Goal: Information Seeking & Learning: Find specific fact

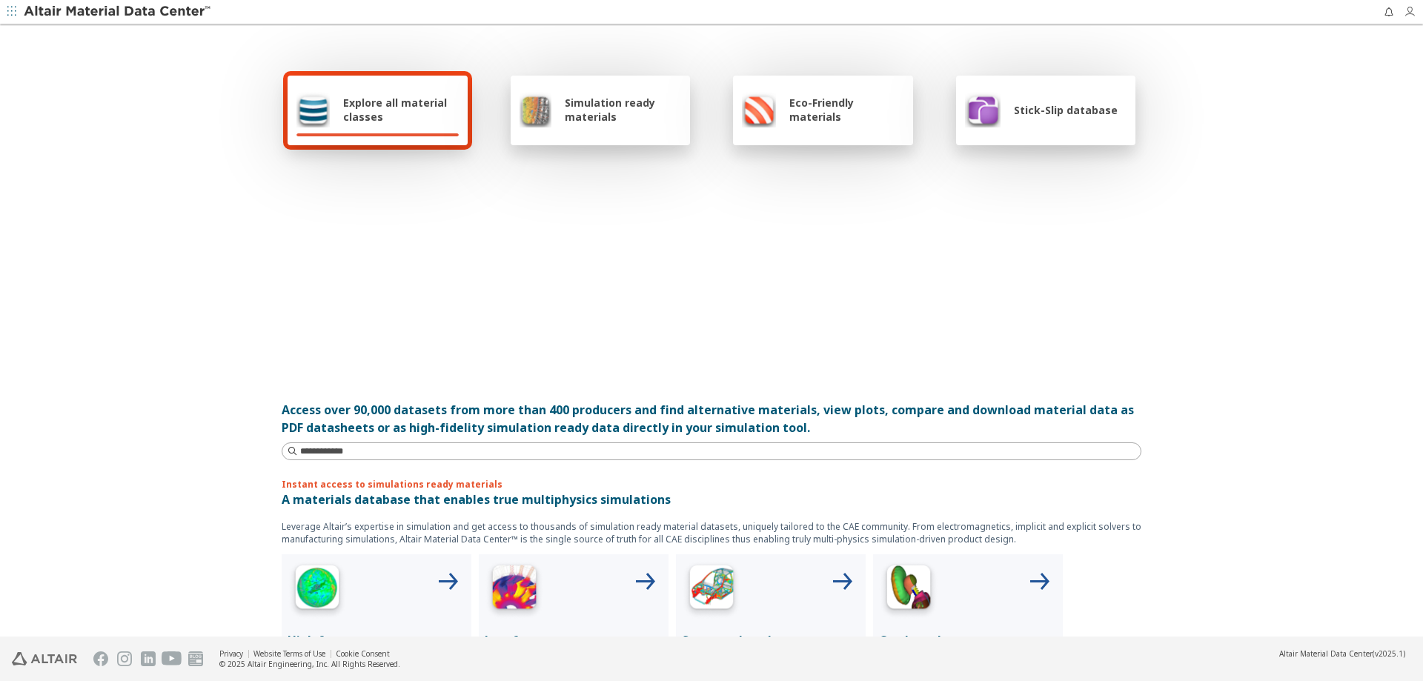
click at [1405, 13] on icon "button" at bounding box center [1410, 12] width 12 height 12
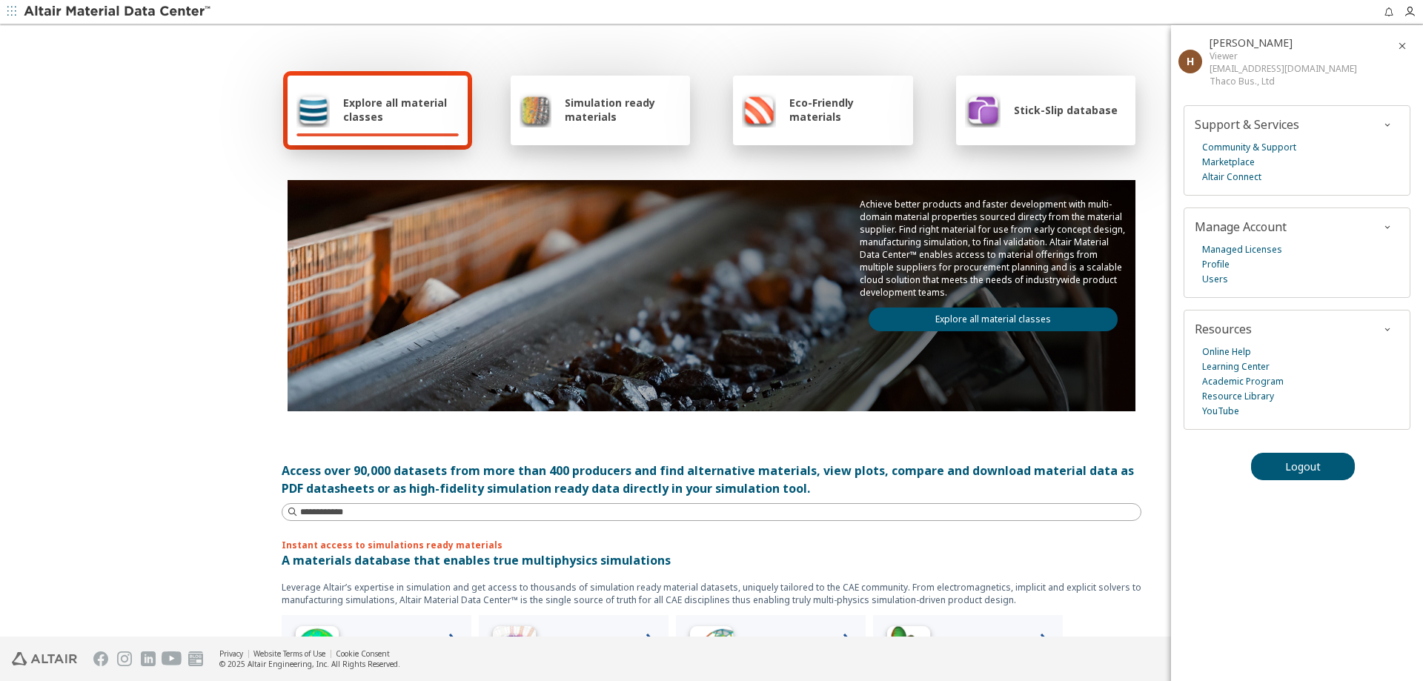
click at [943, 316] on link "Explore all material classes" at bounding box center [993, 320] width 249 height 24
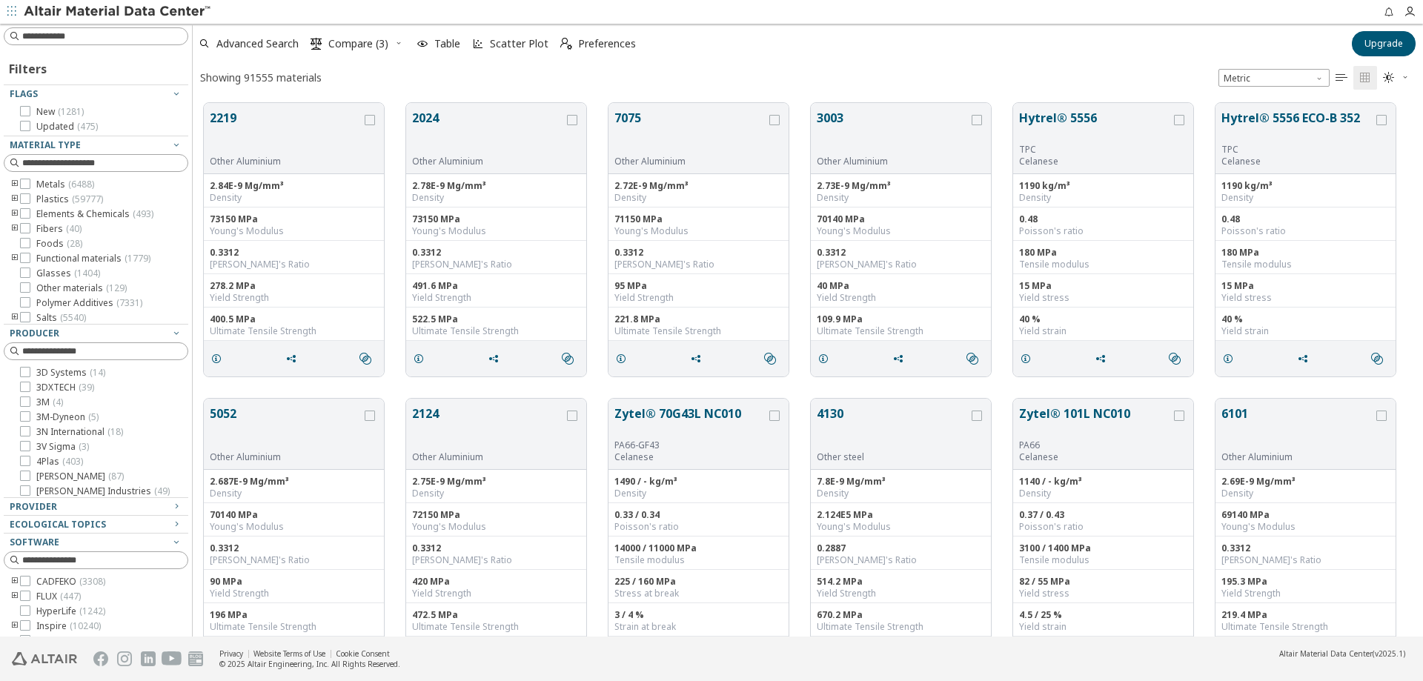
scroll to position [12, 12]
click at [91, 33] on input at bounding box center [98, 36] width 182 height 16
type input "******"
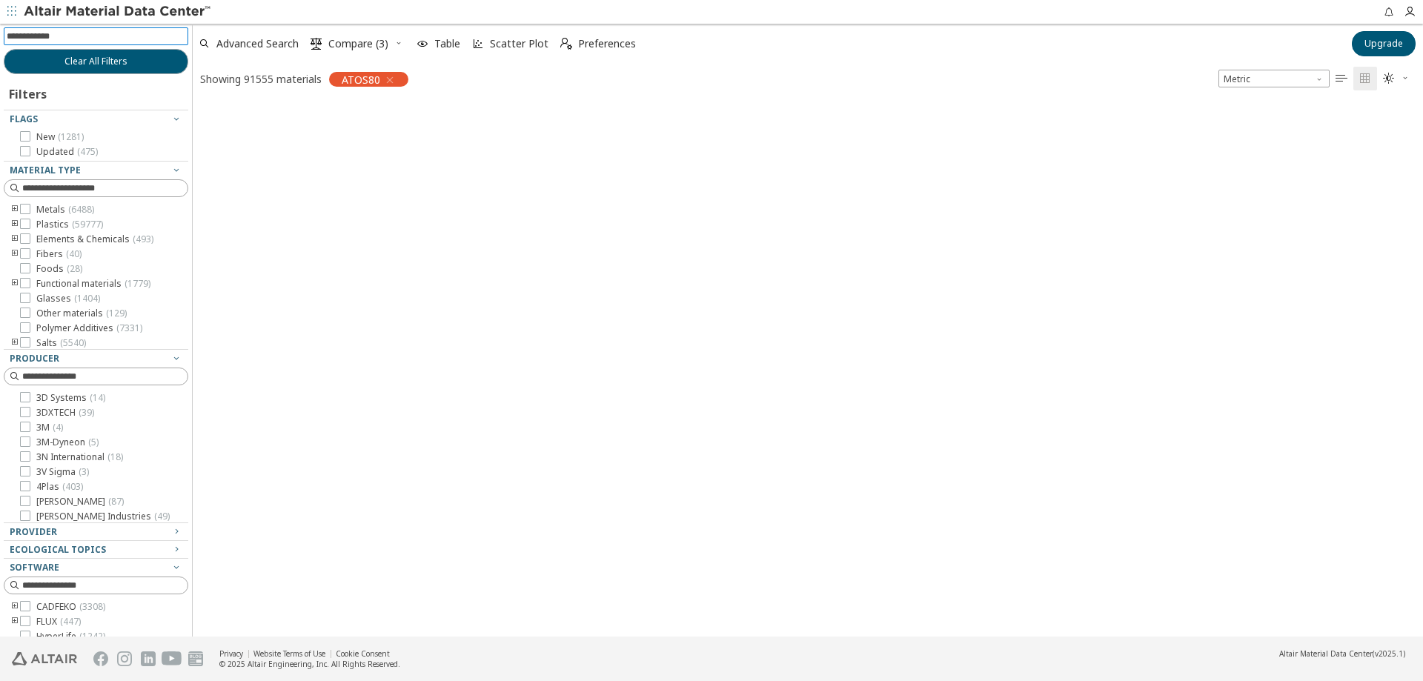
scroll to position [531, 1219]
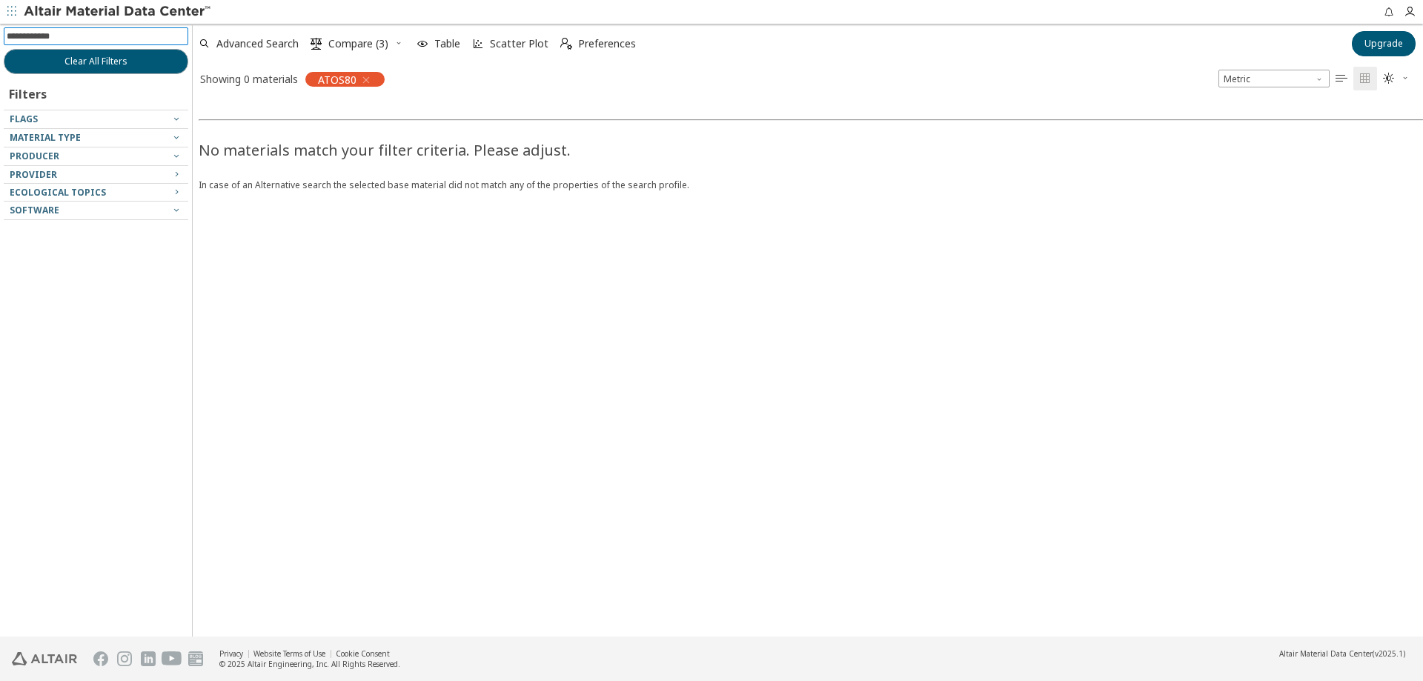
click at [84, 36] on input at bounding box center [98, 36] width 182 height 16
click at [142, 122] on div at bounding box center [92, 124] width 177 height 7
click at [182, 142] on icon "button" at bounding box center [176, 137] width 12 height 12
drag, startPoint x: 264, startPoint y: 278, endPoint x: 268, endPoint y: 245, distance: 33.6
click at [264, 278] on div "No materials match your filter criteria. Please adjust. In case of an Alternati…" at bounding box center [904, 365] width 1423 height 543
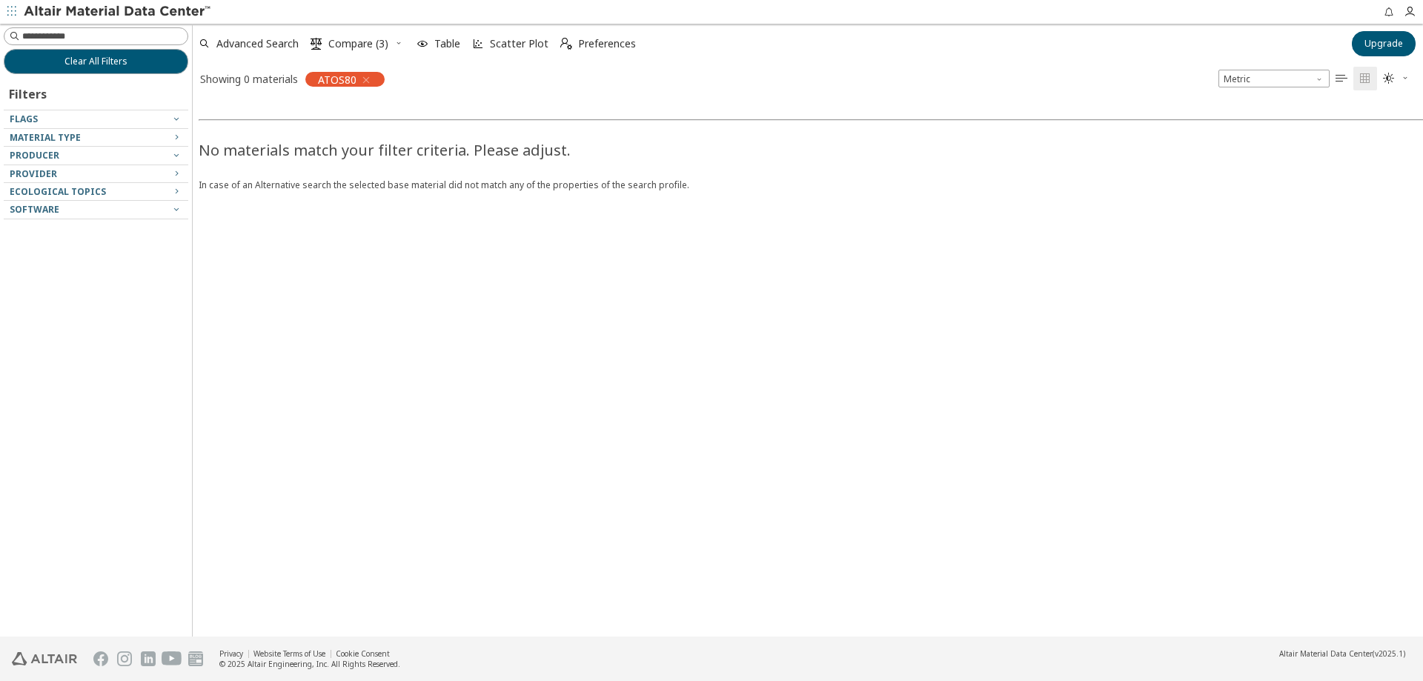
click at [188, 370] on div "Clear All Filters Filters Flags Material Type Producer Provider Ecological Topi…" at bounding box center [711, 330] width 1423 height 613
click at [10, 11] on icon "button" at bounding box center [11, 11] width 9 height 9
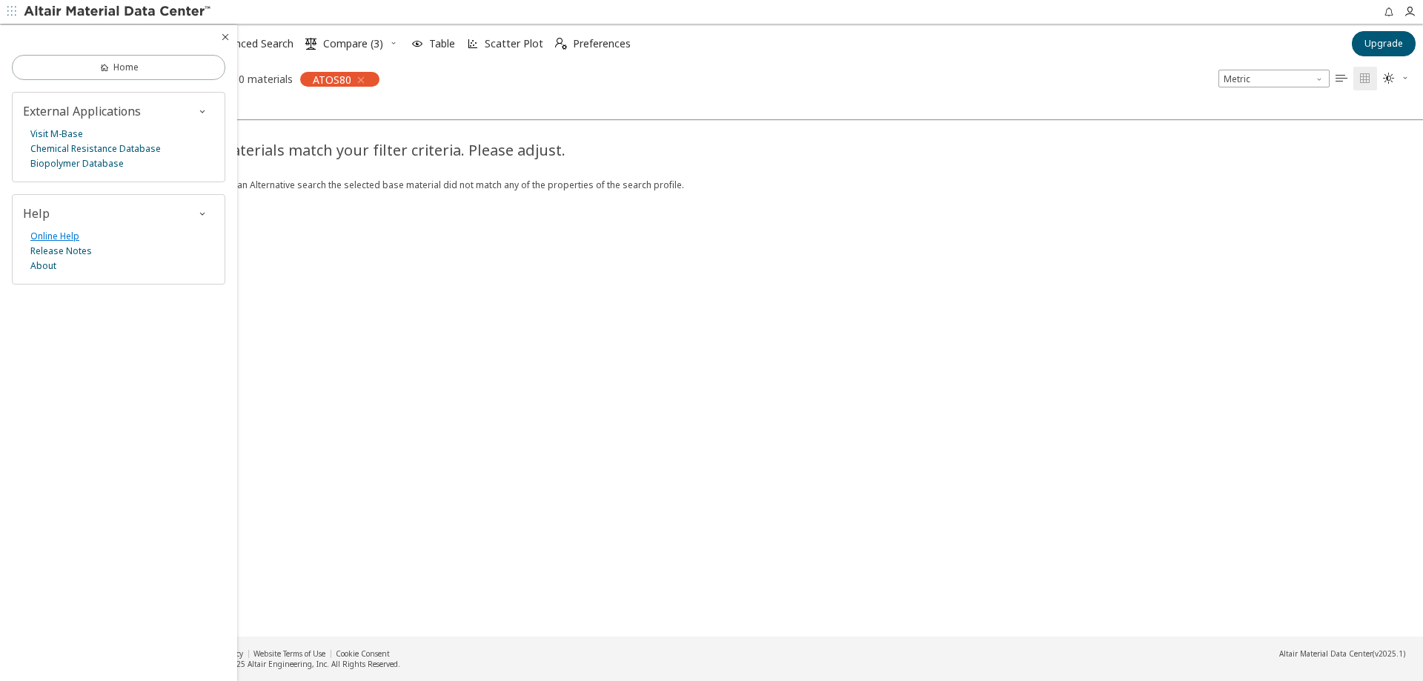
click at [39, 233] on link "Online Help" at bounding box center [54, 236] width 49 height 15
click at [362, 79] on icon "button" at bounding box center [361, 80] width 12 height 12
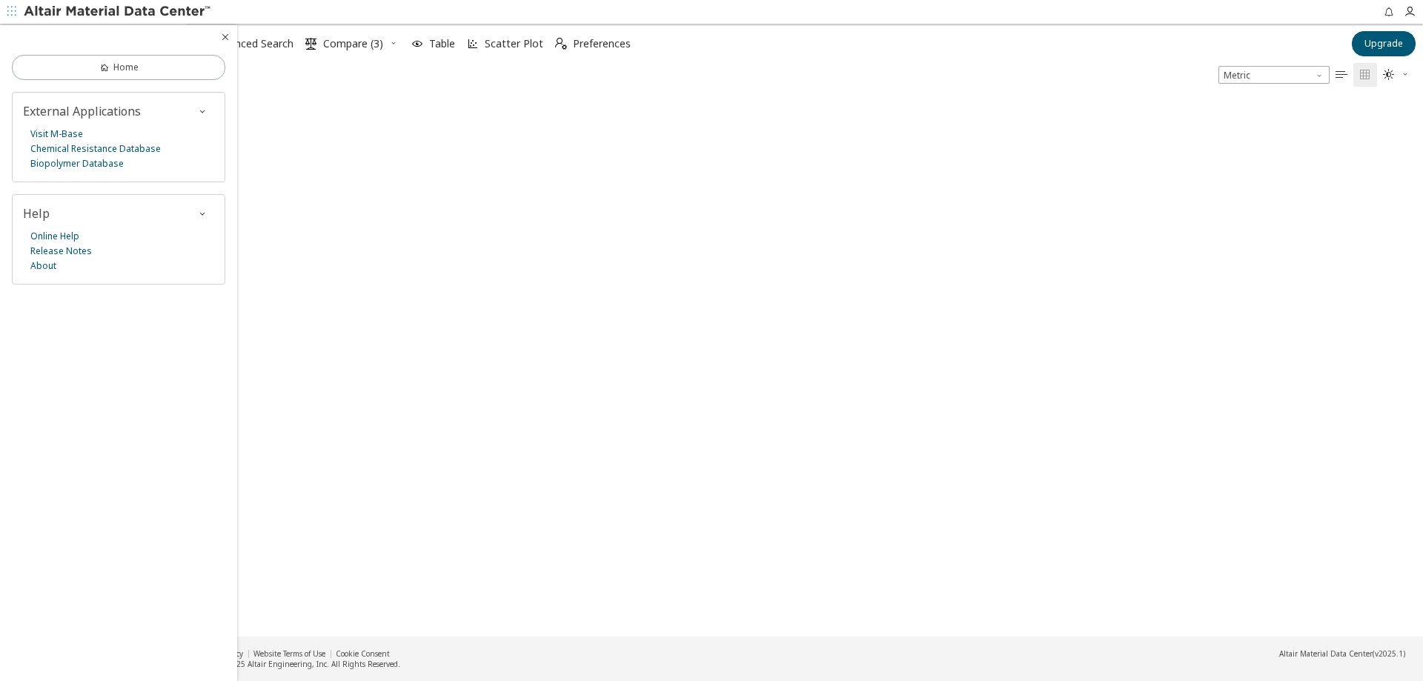
click at [17, 8] on span "button" at bounding box center [11, 12] width 15 height 24
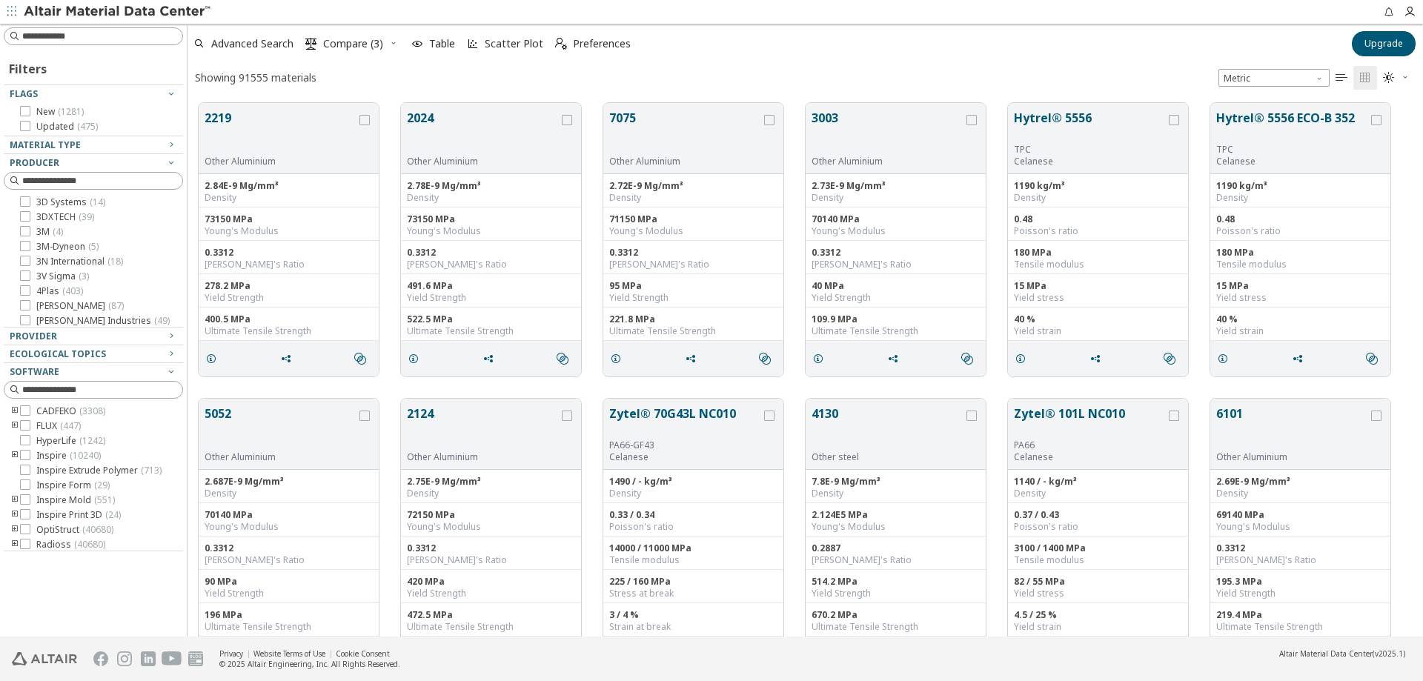
scroll to position [534, 1224]
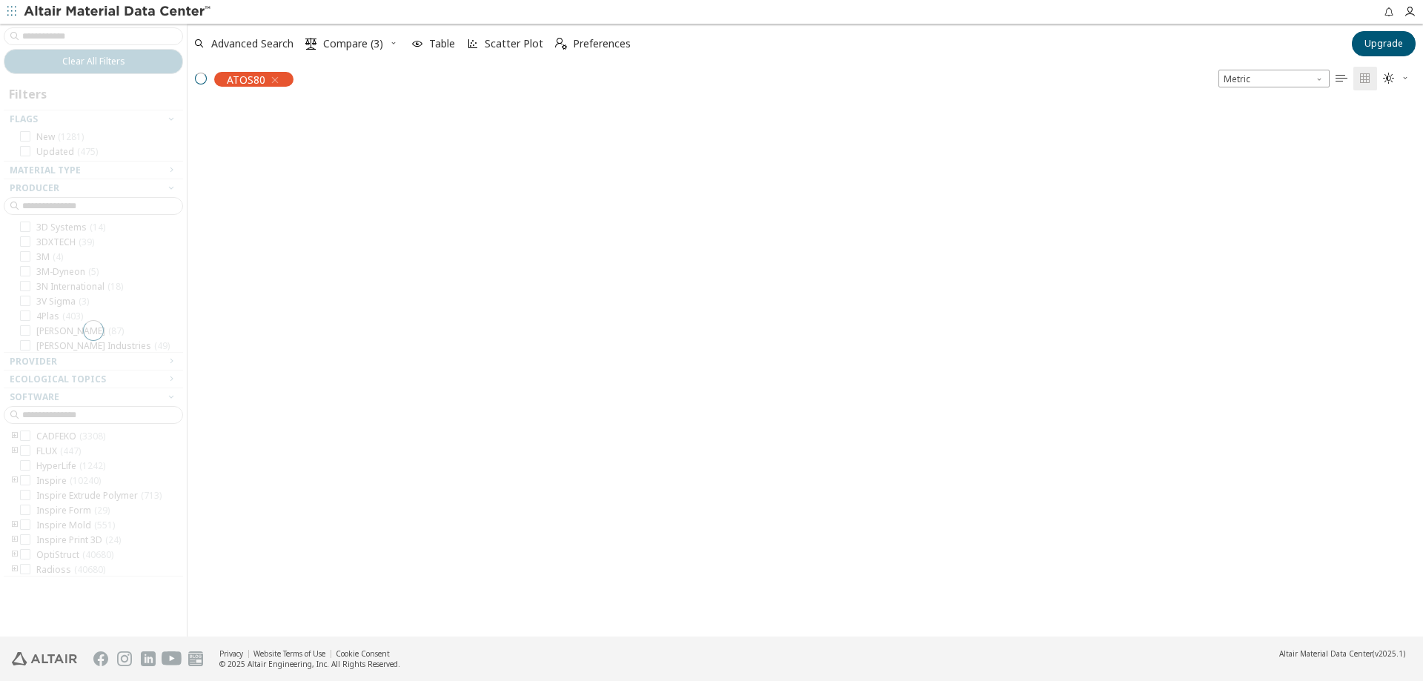
scroll to position [531, 1224]
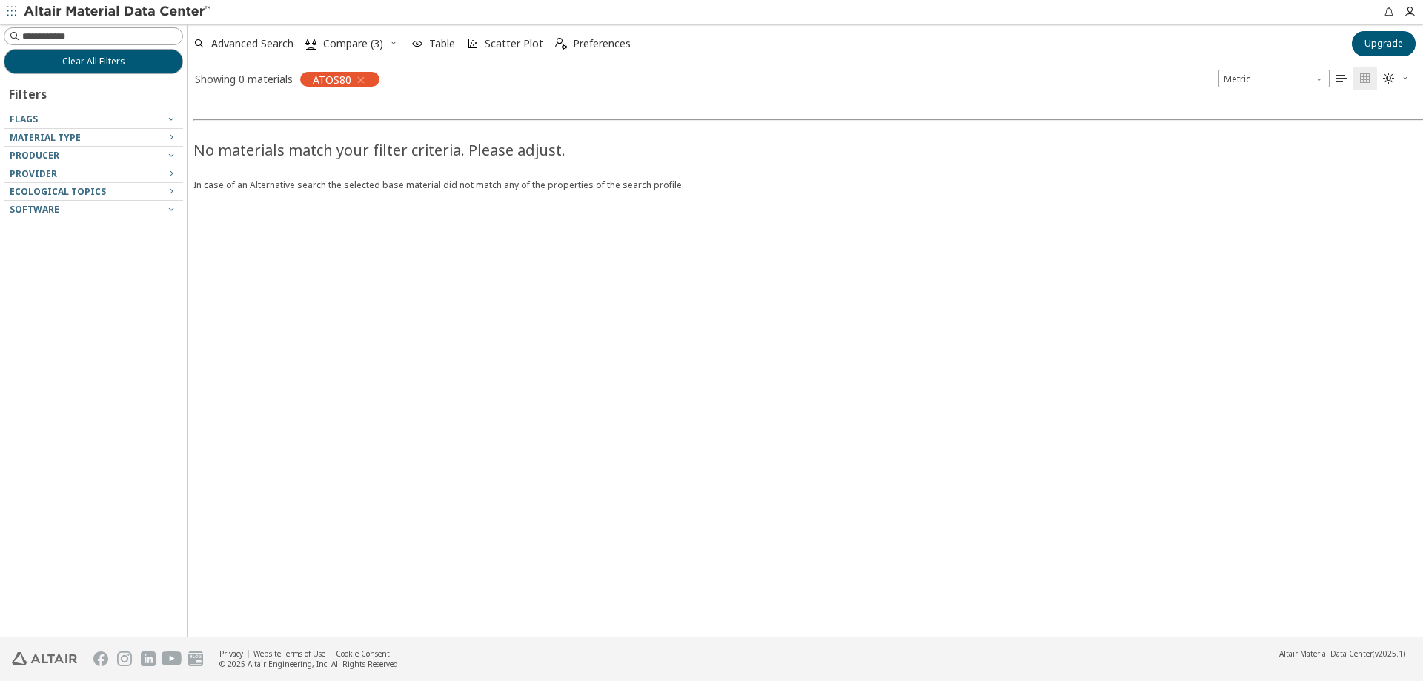
click at [1341, 79] on icon "" at bounding box center [1342, 79] width 12 height 12
click at [1386, 81] on icon "" at bounding box center [1389, 79] width 12 height 12
click at [1339, 120] on span "Light Blue" at bounding box center [1348, 127] width 119 height 24
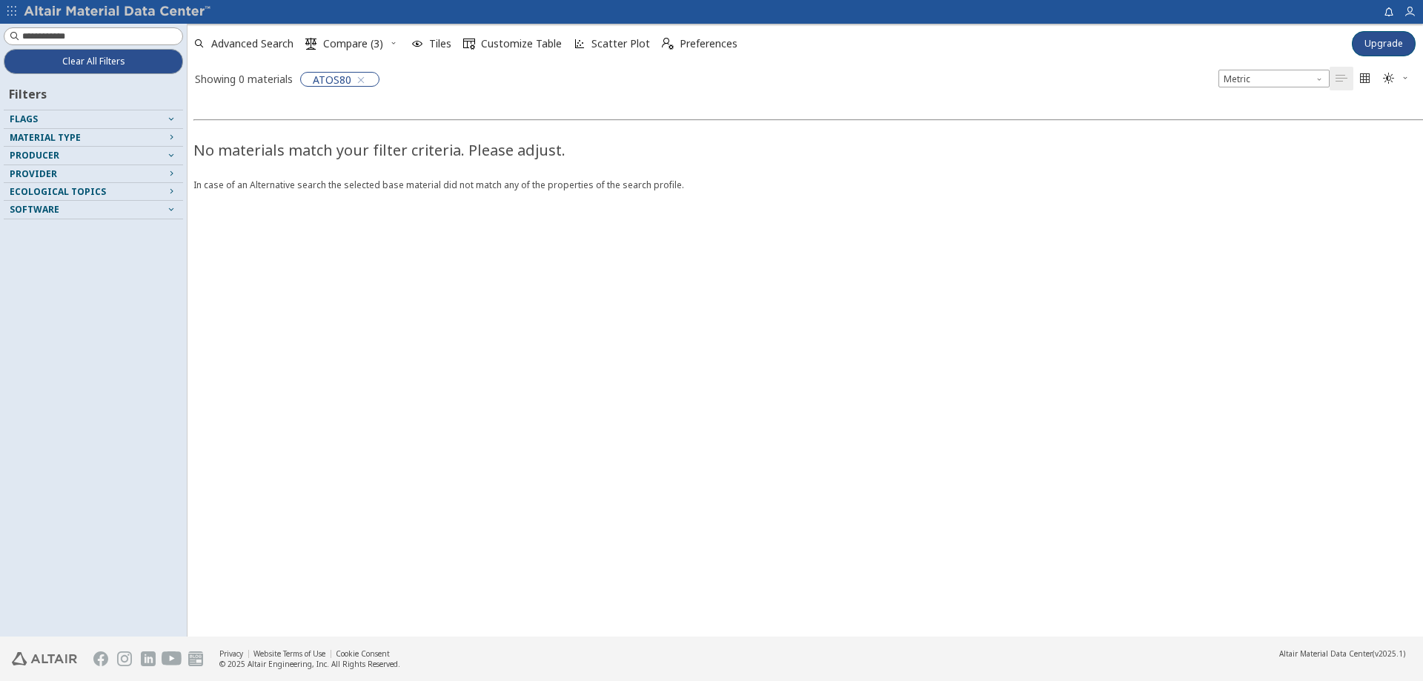
click at [1384, 74] on icon "" at bounding box center [1389, 79] width 12 height 12
click at [1310, 145] on span "Dark" at bounding box center [1348, 151] width 119 height 24
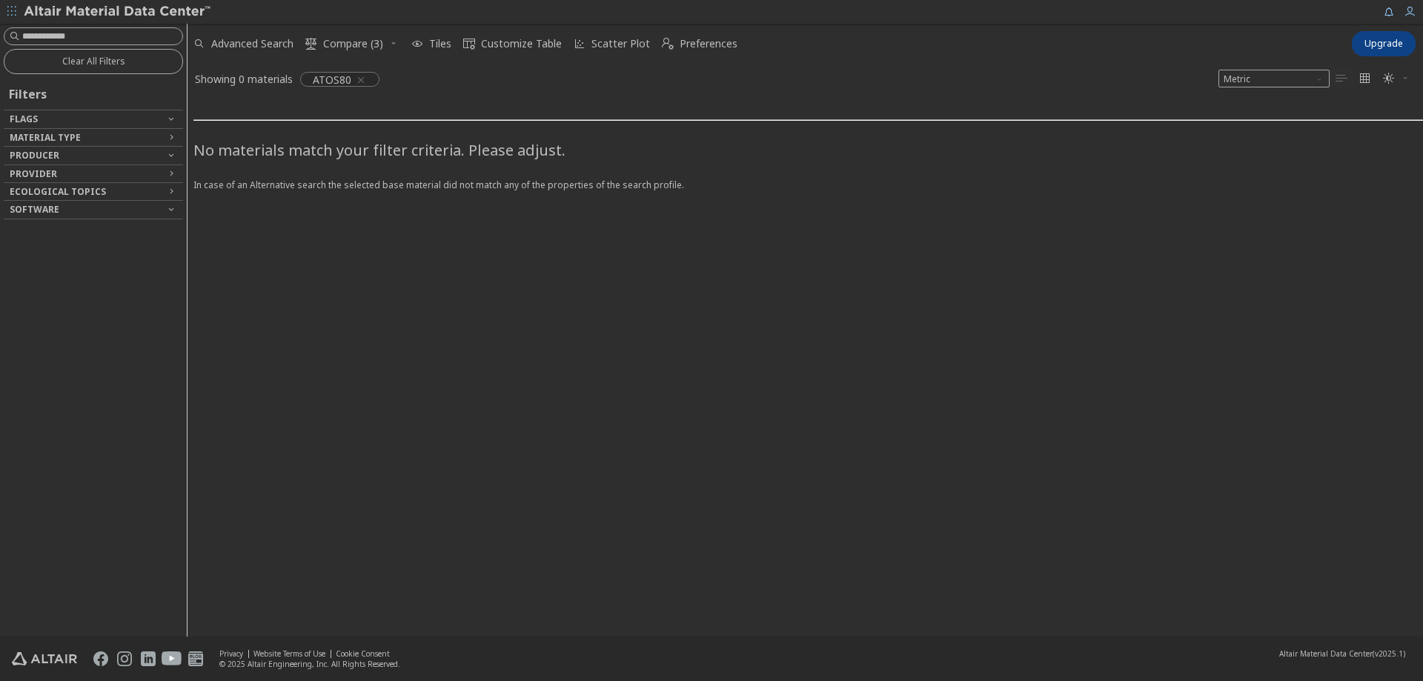
click at [1393, 77] on icon "" at bounding box center [1389, 79] width 12 height 12
click at [1305, 95] on span "Light" at bounding box center [1348, 103] width 119 height 24
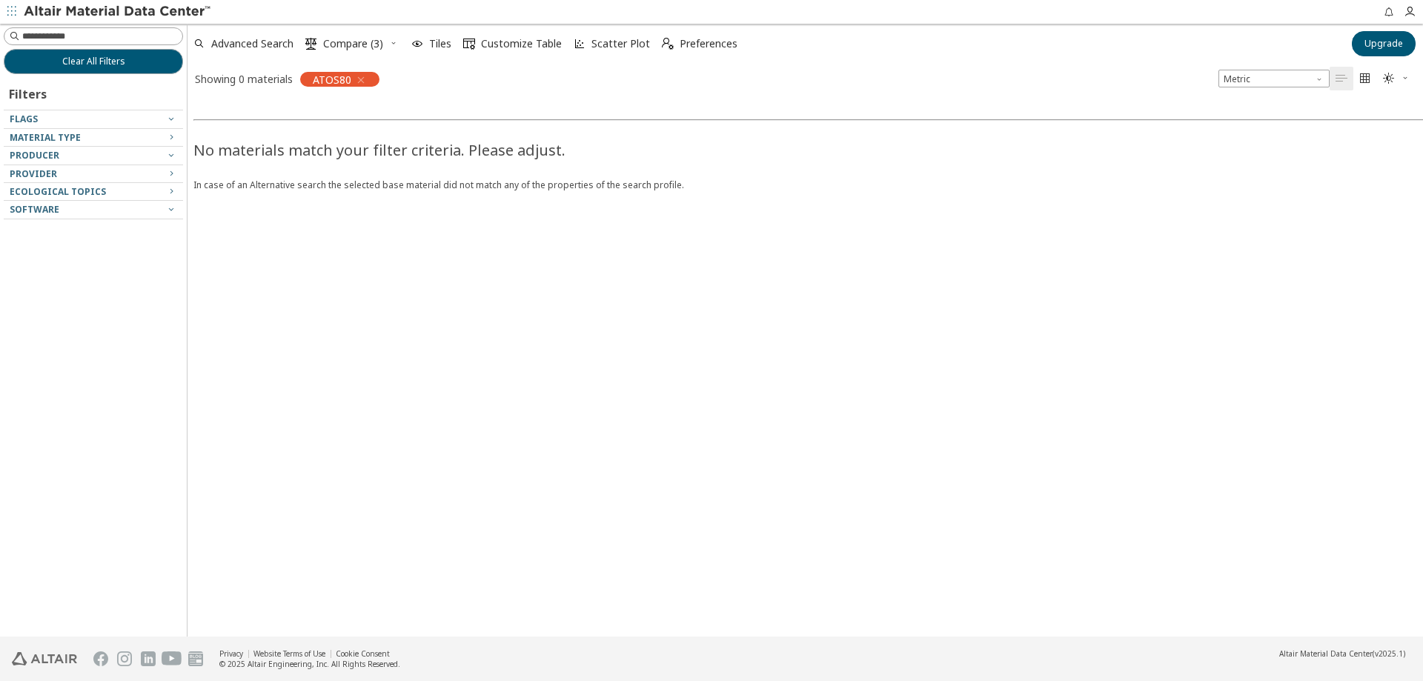
click at [1171, 258] on div "No materials match your filter criteria. Please adjust. In case of an Alternati…" at bounding box center [899, 365] width 1423 height 543
click at [302, 260] on div "No materials match your filter criteria. Please adjust. In case of an Alternati…" at bounding box center [899, 365] width 1423 height 543
